Goal: Transaction & Acquisition: Purchase product/service

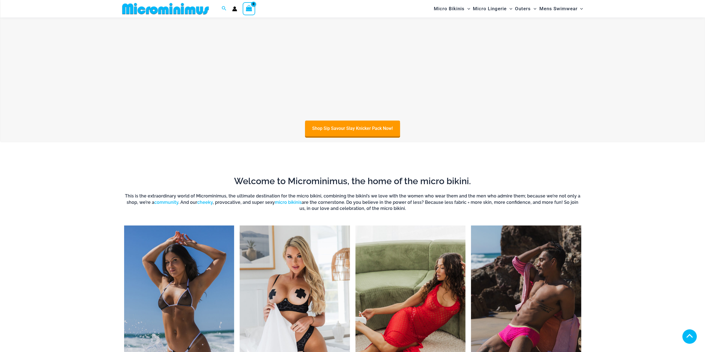
scroll to position [24, 0]
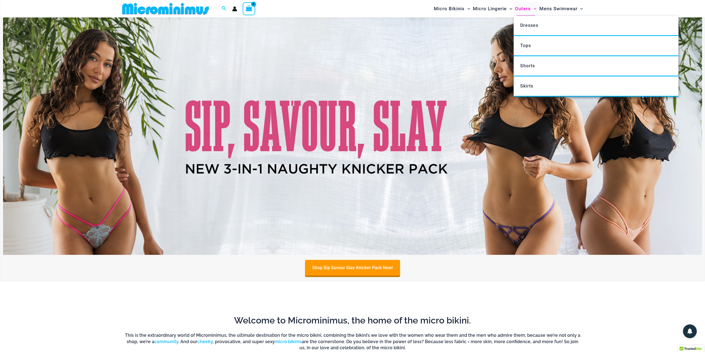
click at [522, 9] on span "Outers" at bounding box center [523, 9] width 16 height 14
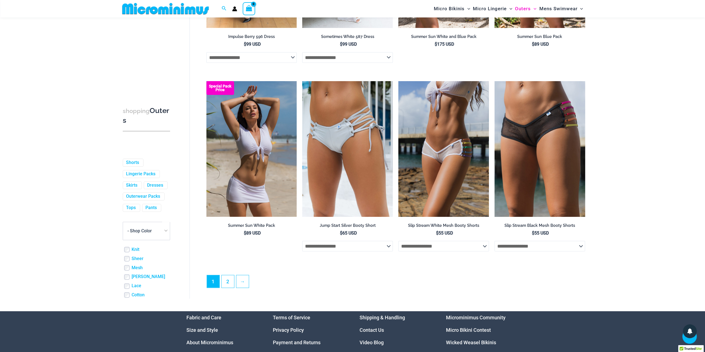
scroll to position [1345, 0]
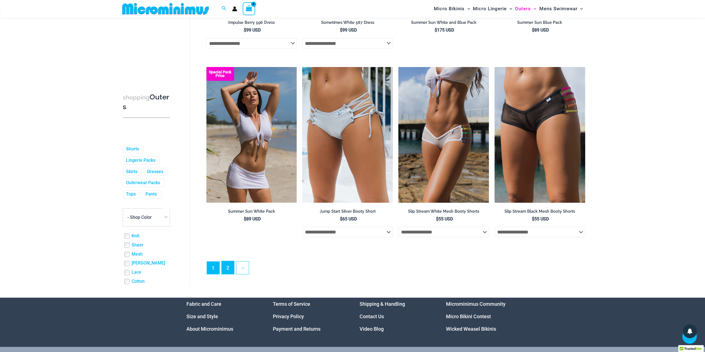
click at [226, 270] on link "2" at bounding box center [228, 267] width 12 height 13
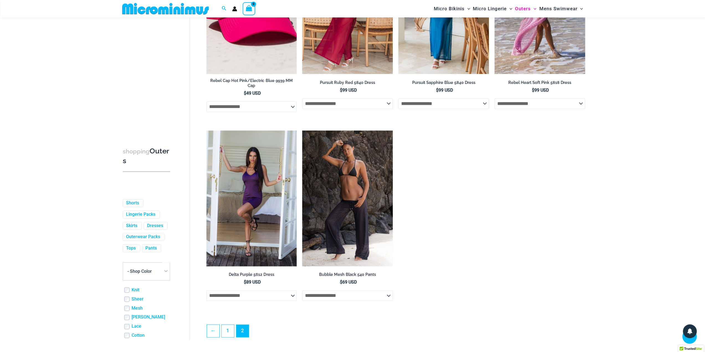
scroll to position [691, 0]
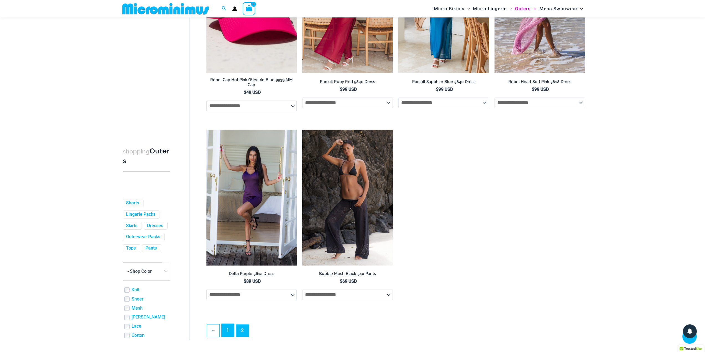
click at [229, 328] on link "1" at bounding box center [228, 330] width 12 height 13
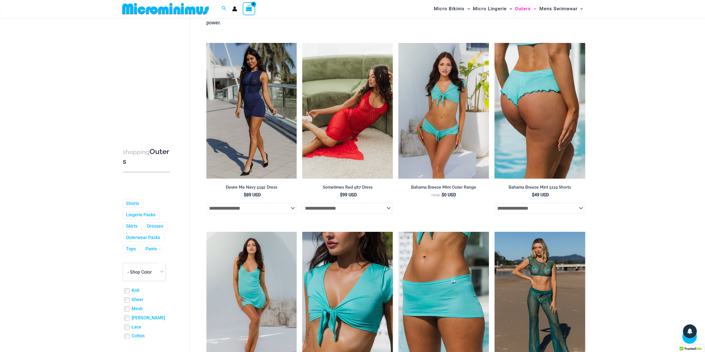
scroll to position [106, 0]
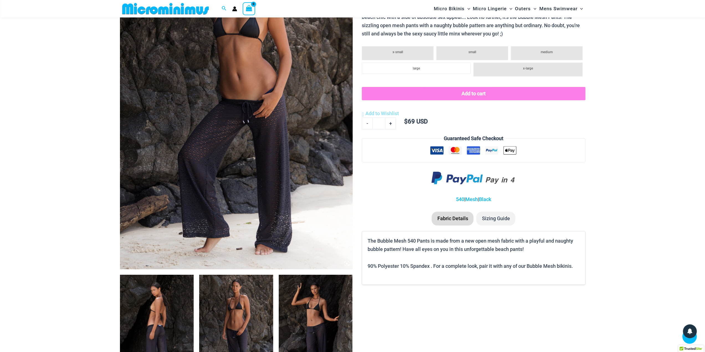
scroll to position [189, 0]
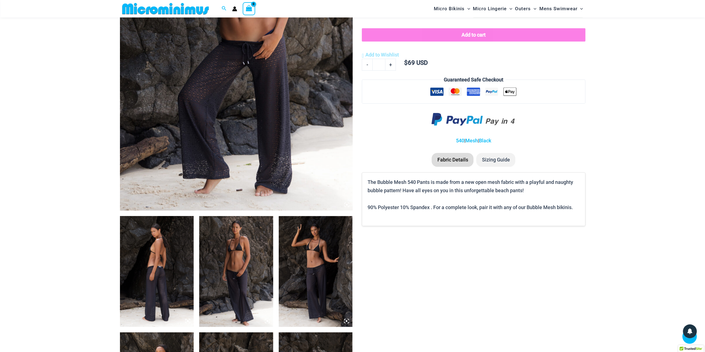
click at [158, 286] on img at bounding box center [157, 271] width 74 height 111
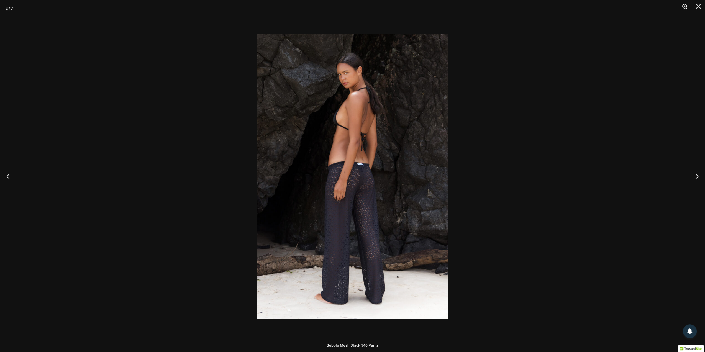
click at [684, 7] on button "Zoom" at bounding box center [683, 8] width 14 height 17
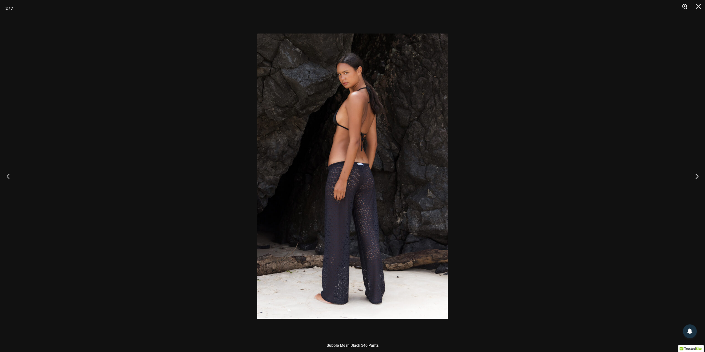
click at [684, 7] on button "Zoom" at bounding box center [683, 8] width 14 height 17
click at [373, 190] on img at bounding box center [352, 176] width 190 height 285
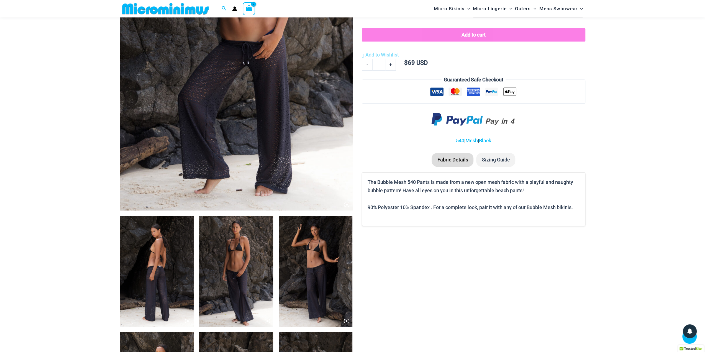
click at [163, 260] on img at bounding box center [157, 271] width 74 height 111
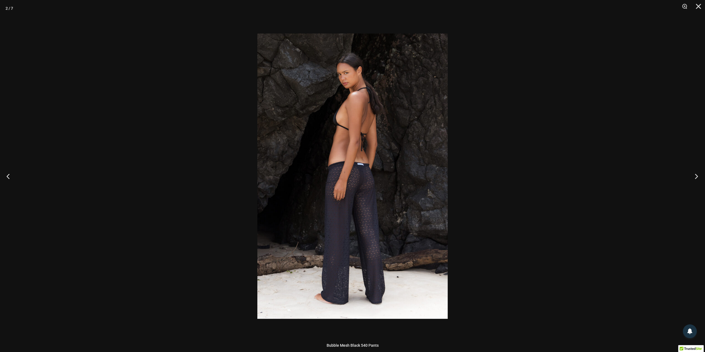
click at [696, 176] on button "Next" at bounding box center [694, 176] width 21 height 28
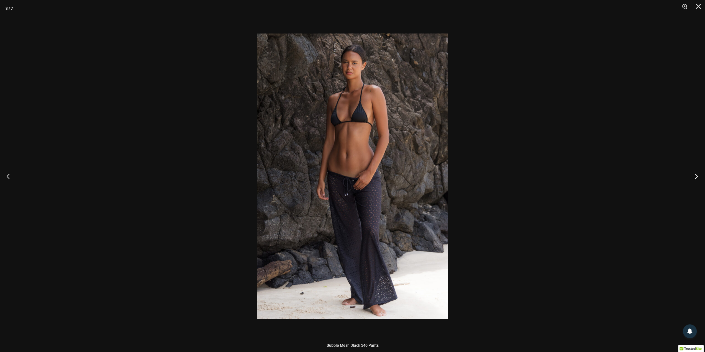
click at [696, 176] on button "Next" at bounding box center [694, 176] width 21 height 28
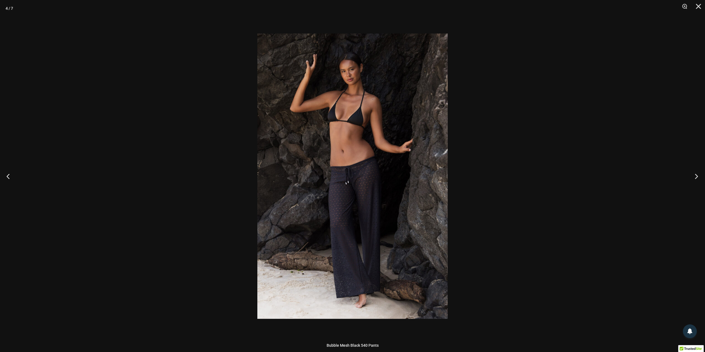
click at [696, 176] on button "Next" at bounding box center [694, 176] width 21 height 28
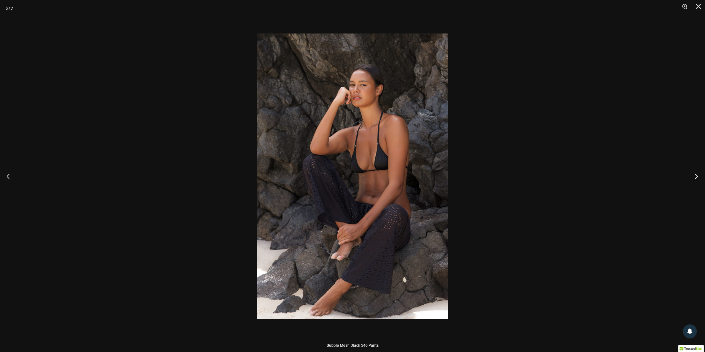
click at [696, 176] on button "Next" at bounding box center [694, 176] width 21 height 28
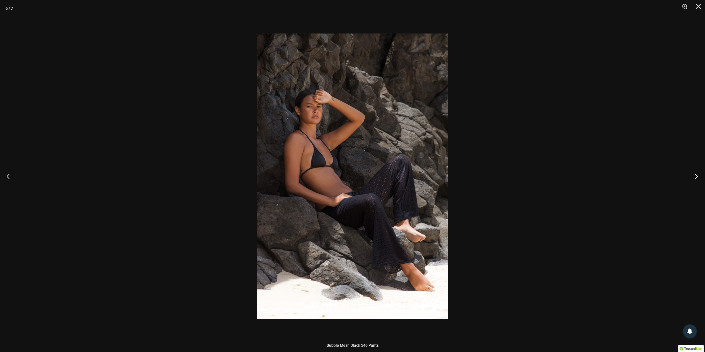
click at [696, 176] on button "Next" at bounding box center [694, 176] width 21 height 28
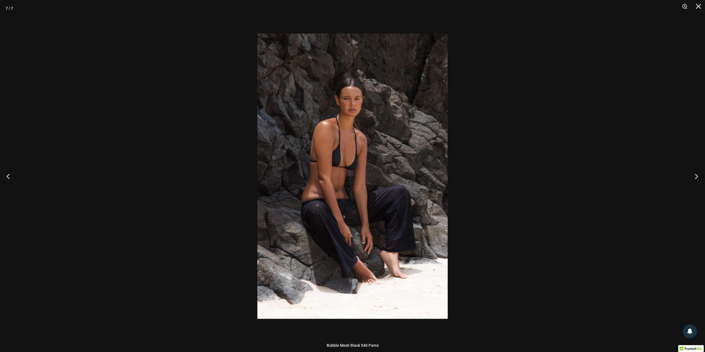
click at [696, 176] on button "Next" at bounding box center [694, 176] width 21 height 28
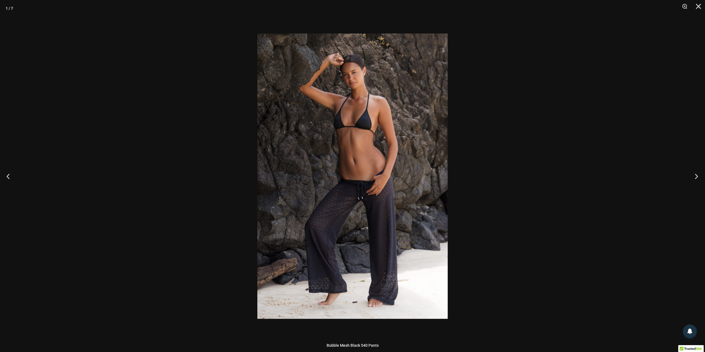
click at [696, 176] on button "Next" at bounding box center [694, 176] width 21 height 28
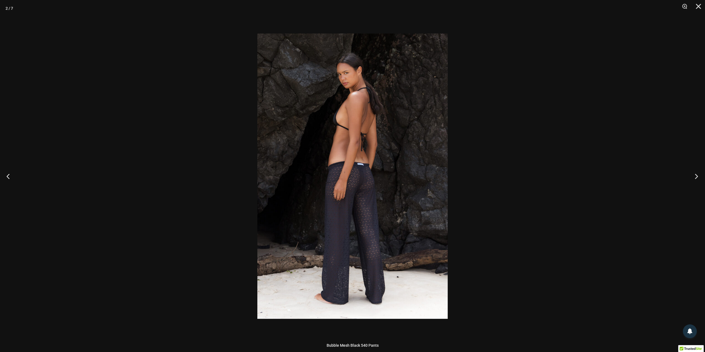
click at [696, 176] on button "Next" at bounding box center [694, 176] width 21 height 28
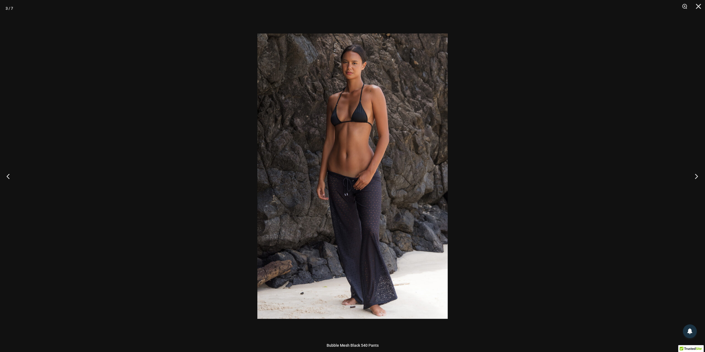
click at [696, 176] on button "Next" at bounding box center [694, 176] width 21 height 28
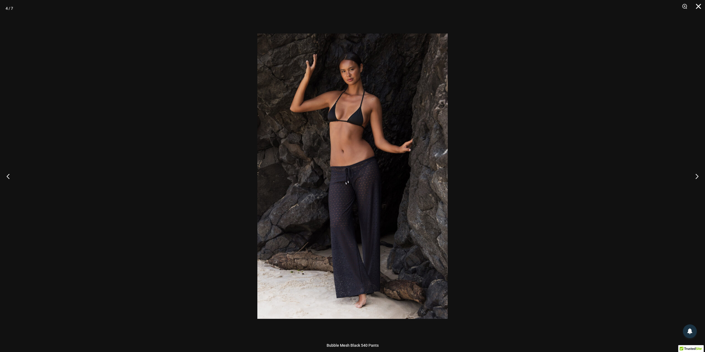
click at [699, 8] on button "Close" at bounding box center [697, 8] width 14 height 17
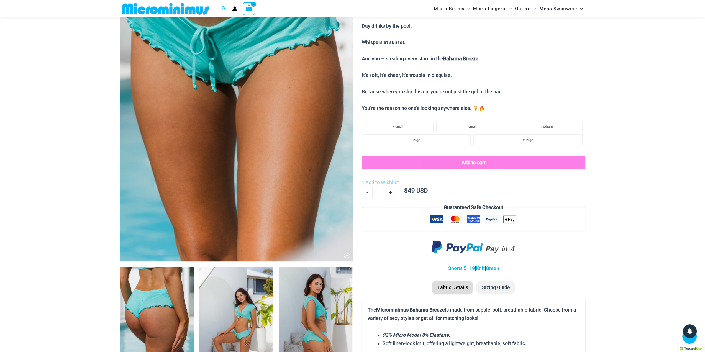
scroll to position [217, 0]
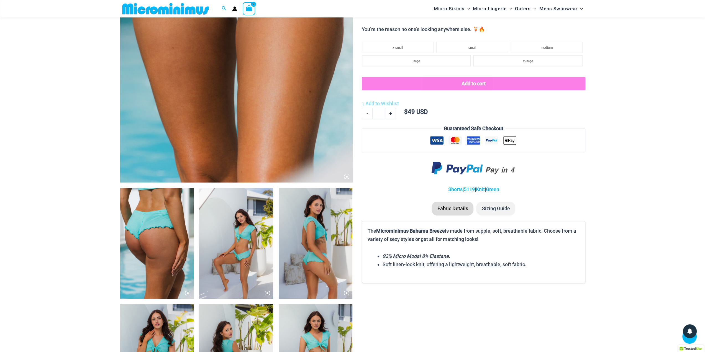
click at [147, 241] on img at bounding box center [157, 243] width 74 height 111
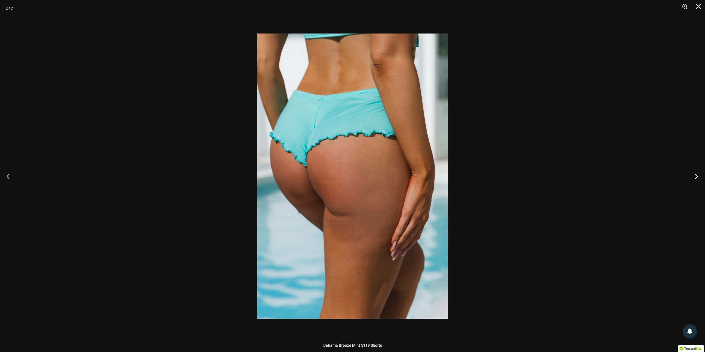
click at [696, 177] on button "Next" at bounding box center [694, 176] width 21 height 28
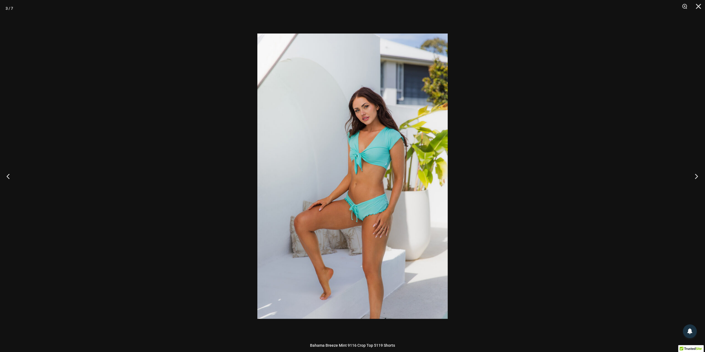
click at [696, 177] on button "Next" at bounding box center [694, 176] width 21 height 28
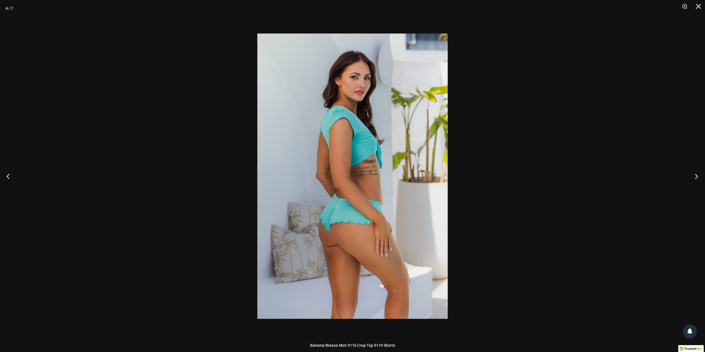
click at [696, 177] on button "Next" at bounding box center [694, 176] width 21 height 28
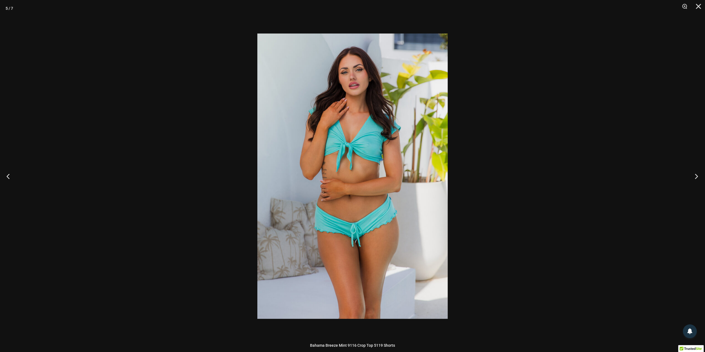
click at [696, 177] on button "Next" at bounding box center [694, 176] width 21 height 28
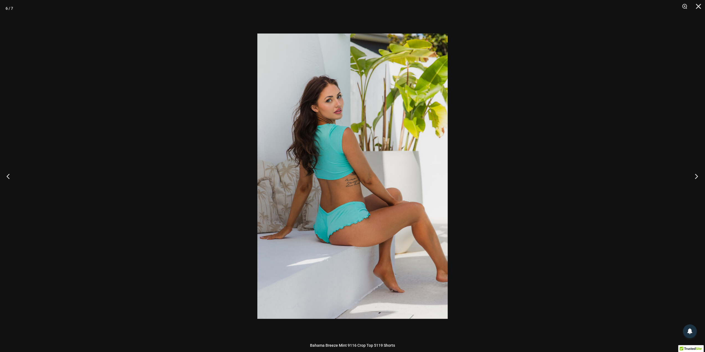
click at [696, 175] on button "Next" at bounding box center [694, 176] width 21 height 28
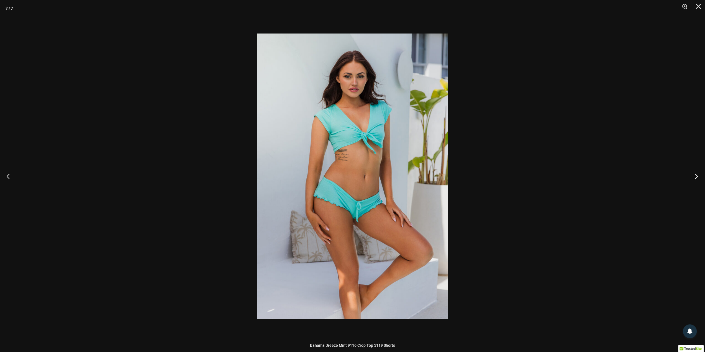
click at [696, 175] on button "Next" at bounding box center [694, 176] width 21 height 28
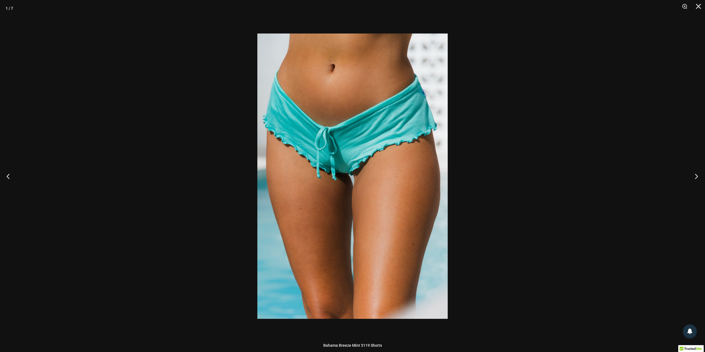
click at [696, 175] on button "Next" at bounding box center [694, 176] width 21 height 28
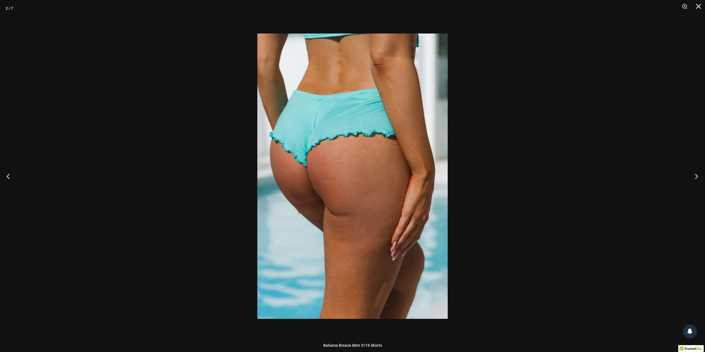
click at [696, 175] on button "Next" at bounding box center [694, 176] width 21 height 28
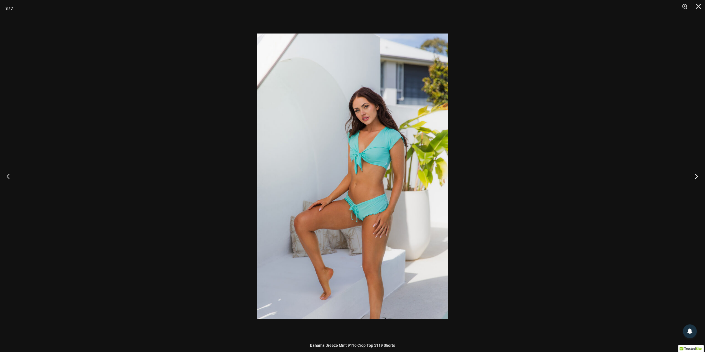
click at [696, 175] on button "Next" at bounding box center [694, 176] width 21 height 28
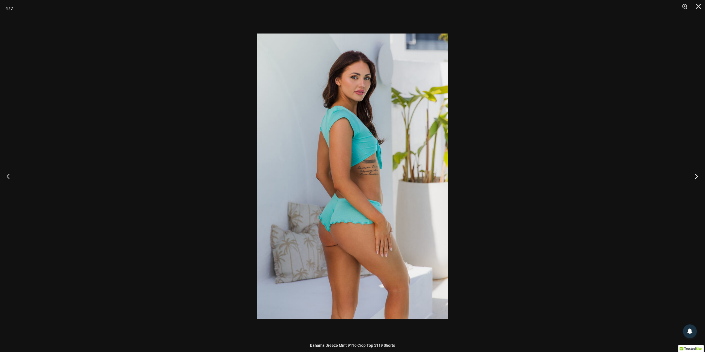
click at [696, 175] on button "Next" at bounding box center [694, 176] width 21 height 28
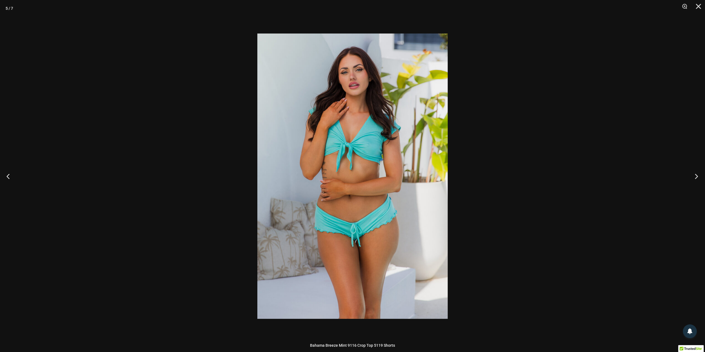
click at [696, 175] on button "Next" at bounding box center [694, 176] width 21 height 28
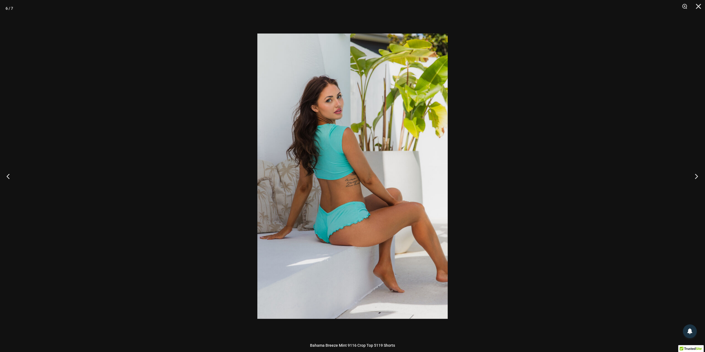
click at [696, 175] on button "Next" at bounding box center [694, 176] width 21 height 28
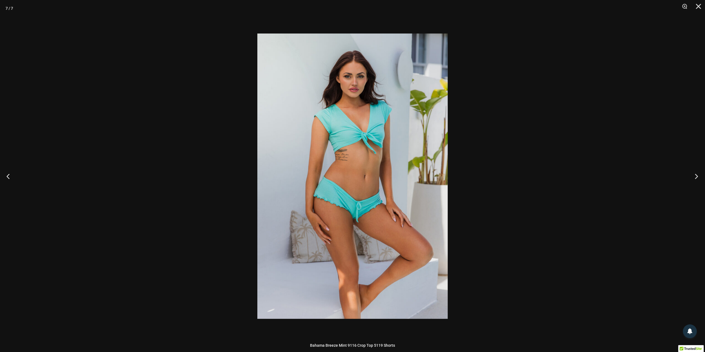
click at [696, 175] on button "Next" at bounding box center [694, 176] width 21 height 28
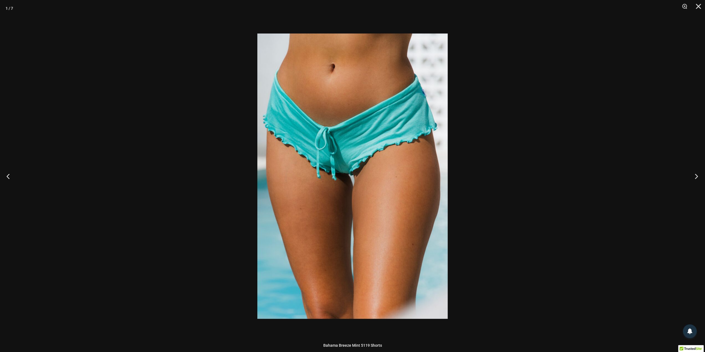
click at [696, 175] on button "Next" at bounding box center [694, 176] width 21 height 28
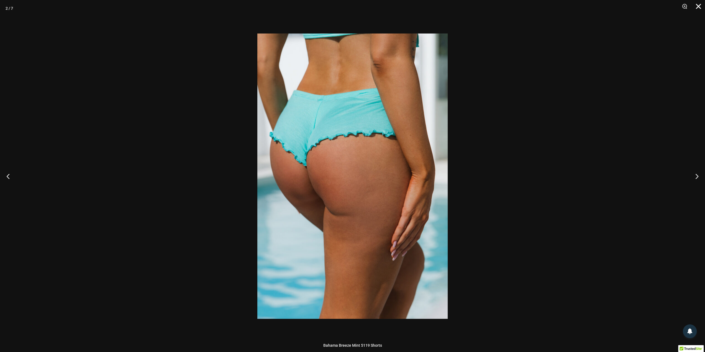
click at [695, 8] on button "Close" at bounding box center [697, 8] width 14 height 17
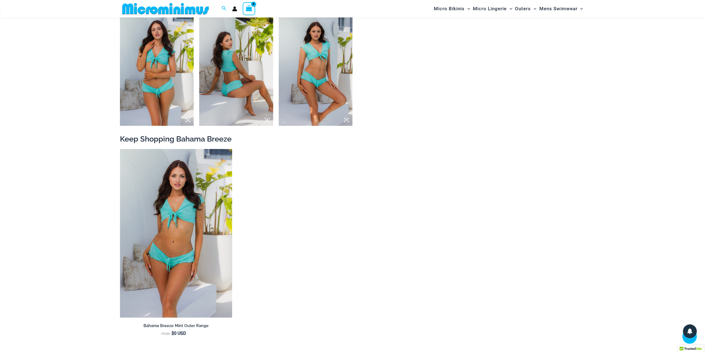
scroll to position [522, 0]
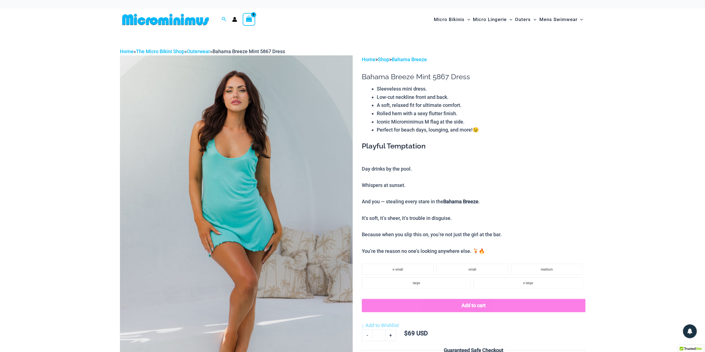
click at [268, 206] on img at bounding box center [236, 229] width 233 height 349
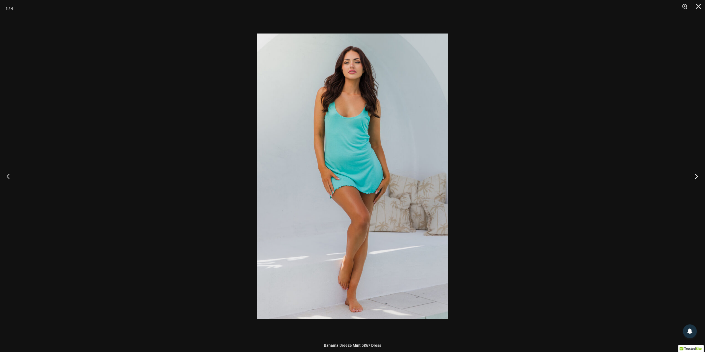
click at [693, 176] on button "Next" at bounding box center [694, 176] width 21 height 28
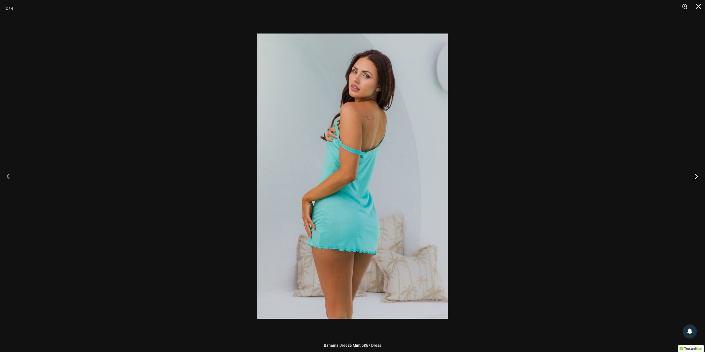
click at [693, 176] on button "Next" at bounding box center [694, 176] width 21 height 28
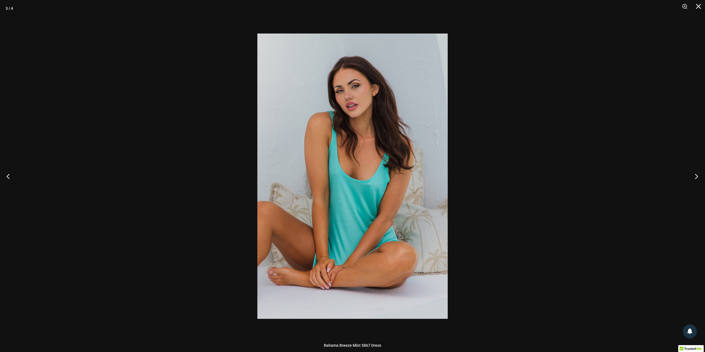
click at [695, 176] on button "Next" at bounding box center [694, 176] width 21 height 28
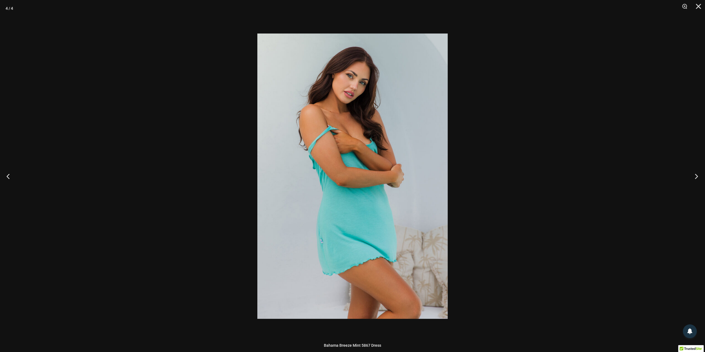
click at [695, 176] on button "Next" at bounding box center [694, 176] width 21 height 28
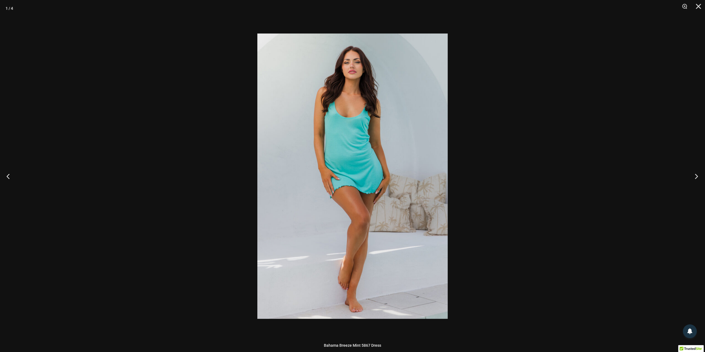
click at [695, 176] on button "Next" at bounding box center [694, 176] width 21 height 28
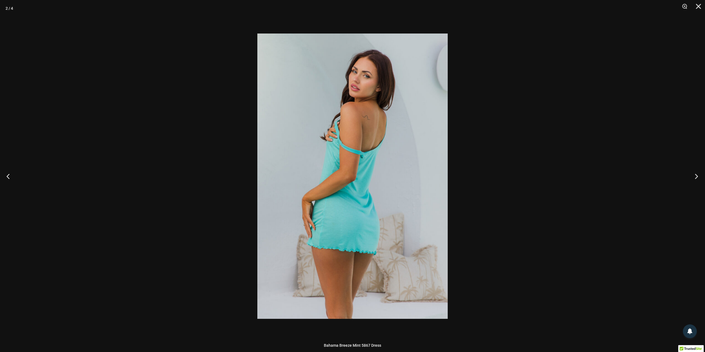
click at [695, 176] on button "Next" at bounding box center [694, 176] width 21 height 28
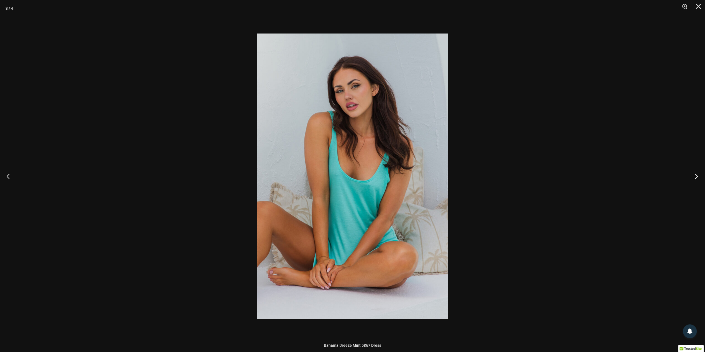
click at [695, 176] on button "Next" at bounding box center [694, 176] width 21 height 28
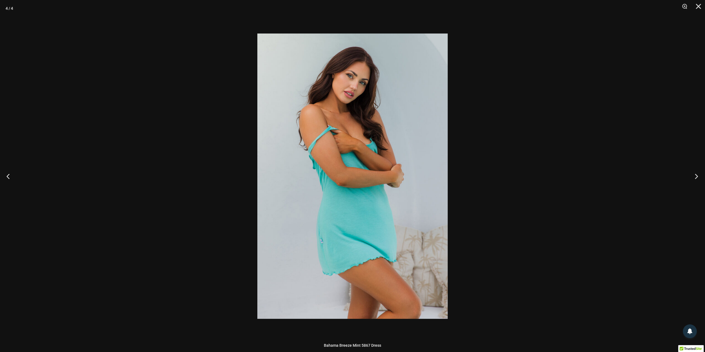
click at [695, 176] on button "Next" at bounding box center [694, 176] width 21 height 28
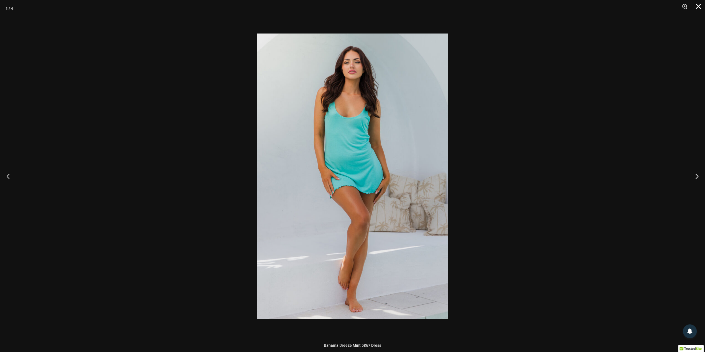
click at [699, 6] on button "Close" at bounding box center [697, 8] width 14 height 17
